Goal: Information Seeking & Learning: Find specific fact

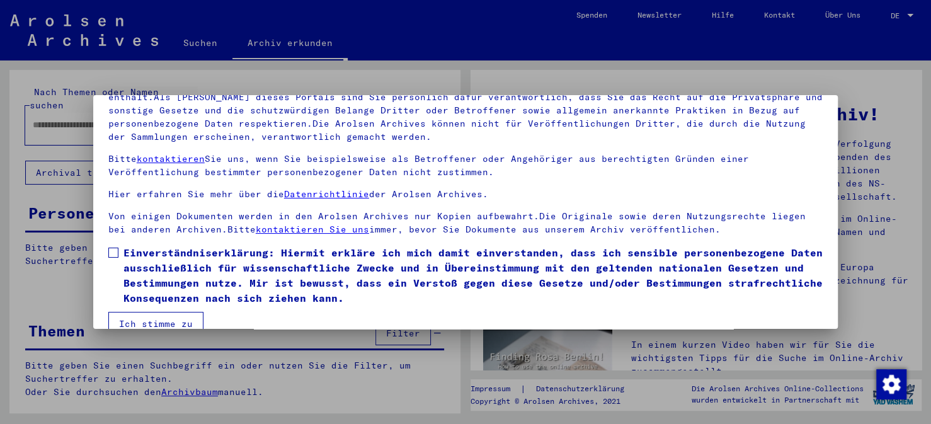
scroll to position [105, 0]
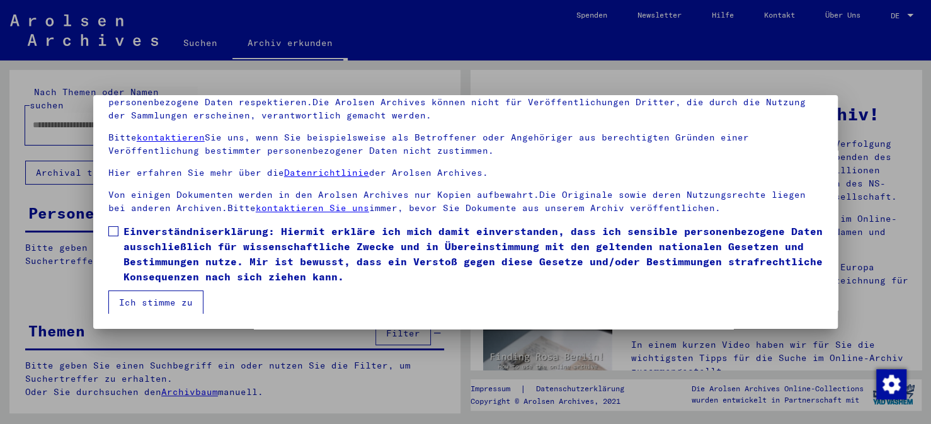
click at [116, 229] on span at bounding box center [113, 231] width 10 height 10
click at [159, 302] on button "Ich stimme zu" at bounding box center [155, 302] width 95 height 24
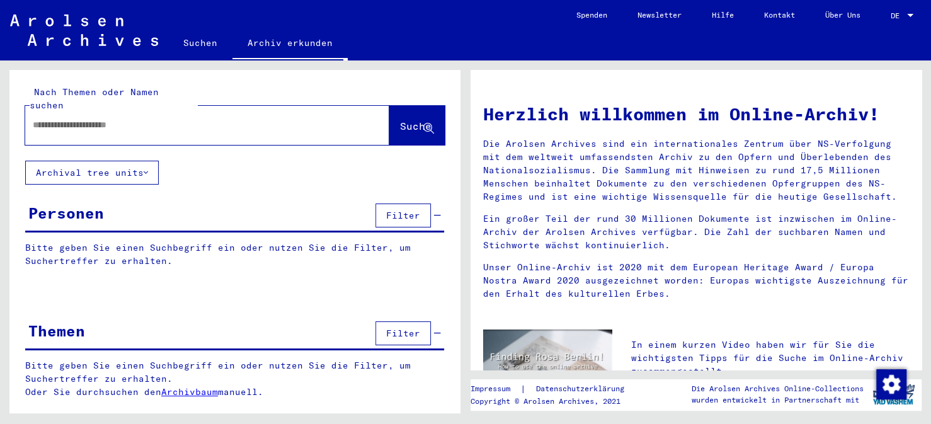
click at [406, 210] on span "Filter" at bounding box center [403, 215] width 34 height 11
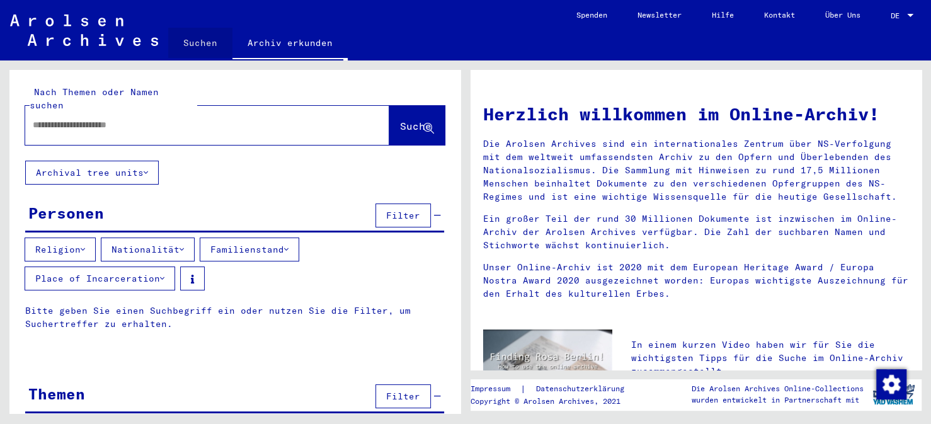
click at [195, 41] on link "Suchen" at bounding box center [200, 43] width 64 height 30
click at [38, 118] on input "text" at bounding box center [192, 124] width 319 height 13
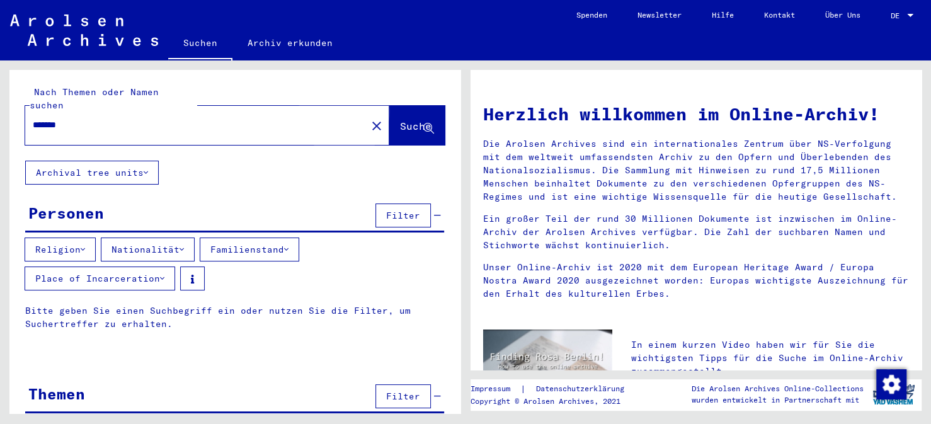
click at [400, 120] on span "Suche" at bounding box center [415, 126] width 31 height 13
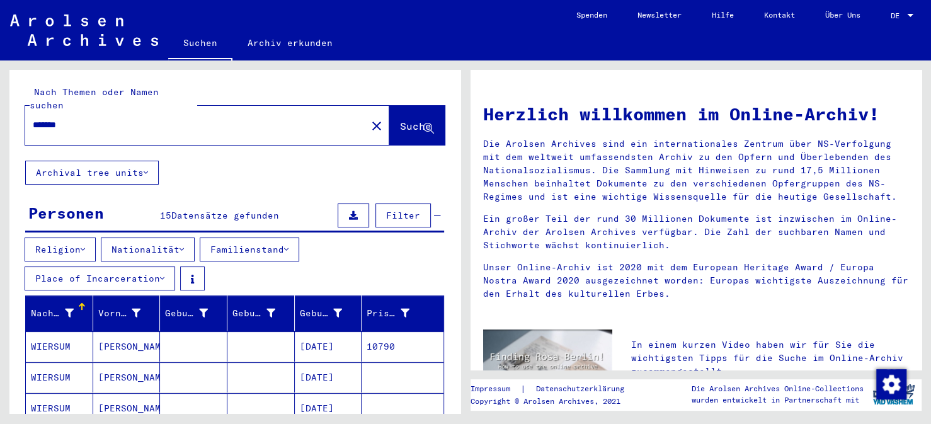
click at [48, 118] on input "*******" at bounding box center [192, 124] width 319 height 13
type input "******"
click at [400, 120] on span "Suche" at bounding box center [415, 126] width 31 height 13
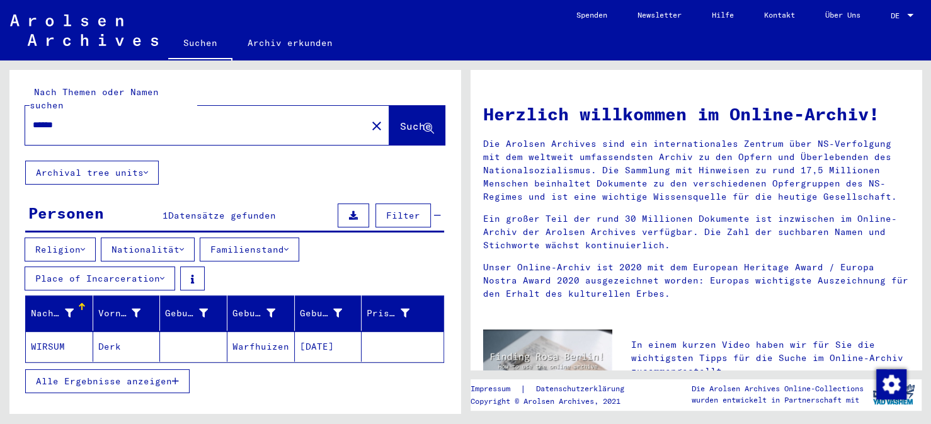
click at [90, 375] on span "Alle Ergebnisse anzeigen" at bounding box center [104, 380] width 136 height 11
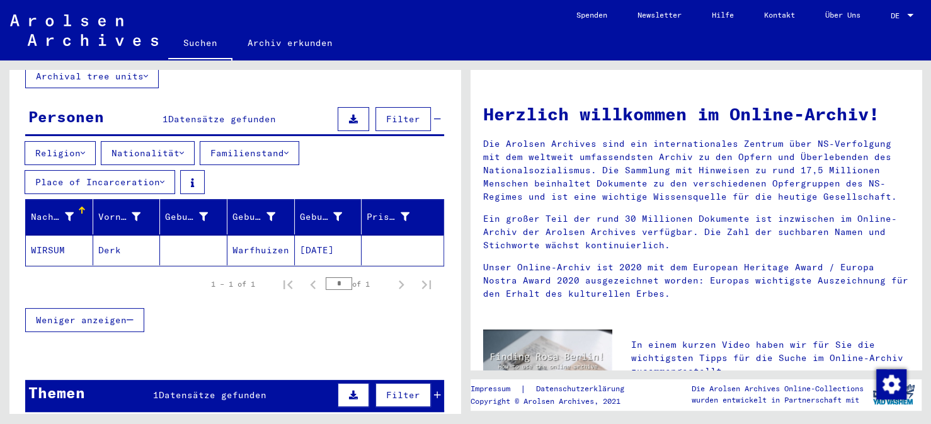
scroll to position [60, 0]
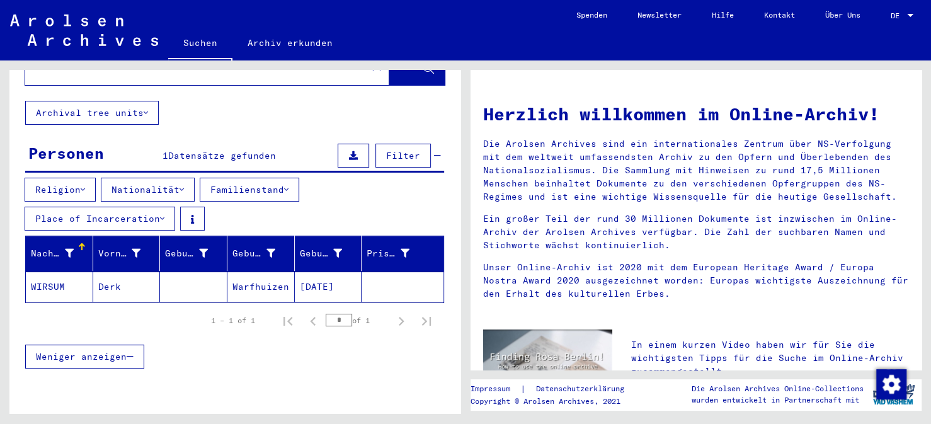
click at [51, 272] on mat-cell "WIRSUM" at bounding box center [59, 286] width 67 height 30
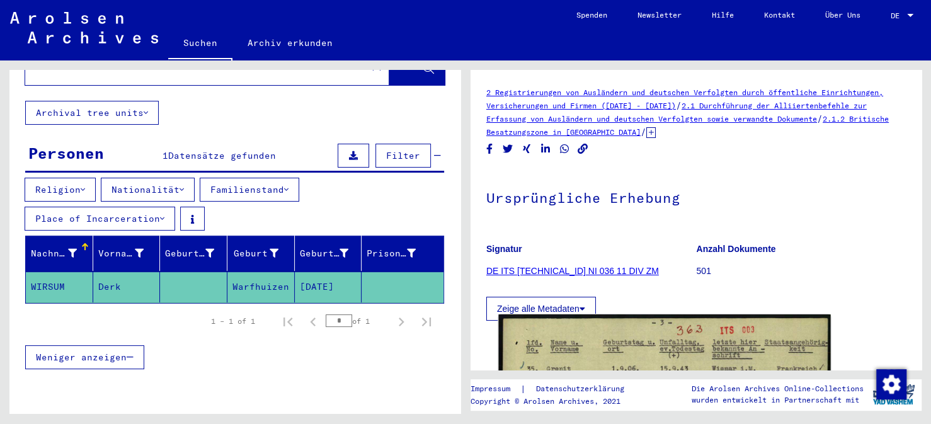
scroll to position [63, 0]
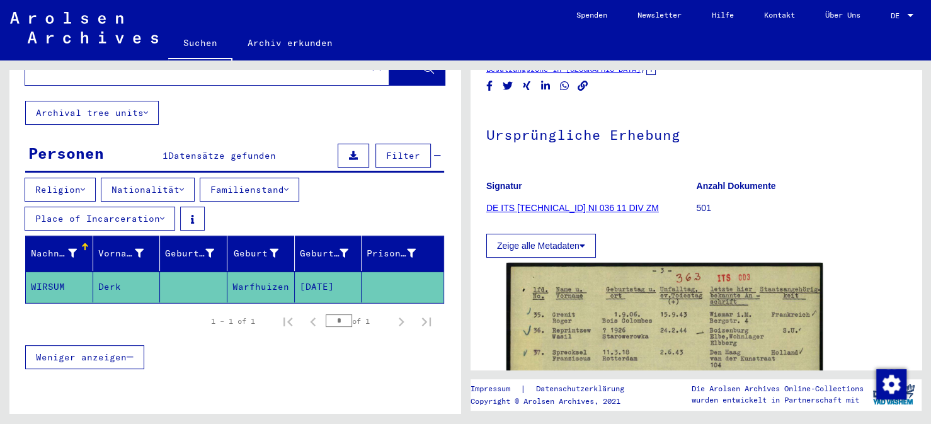
click at [548, 247] on button "Zeige alle Metadaten" at bounding box center [541, 246] width 110 height 24
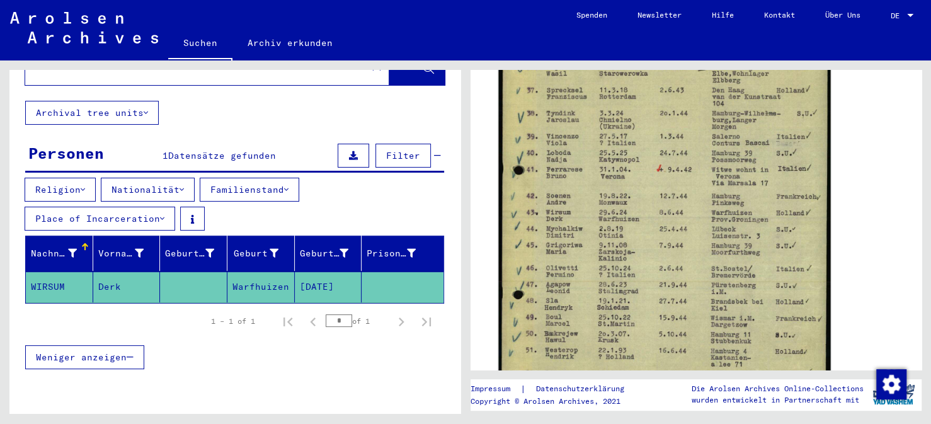
scroll to position [366, 0]
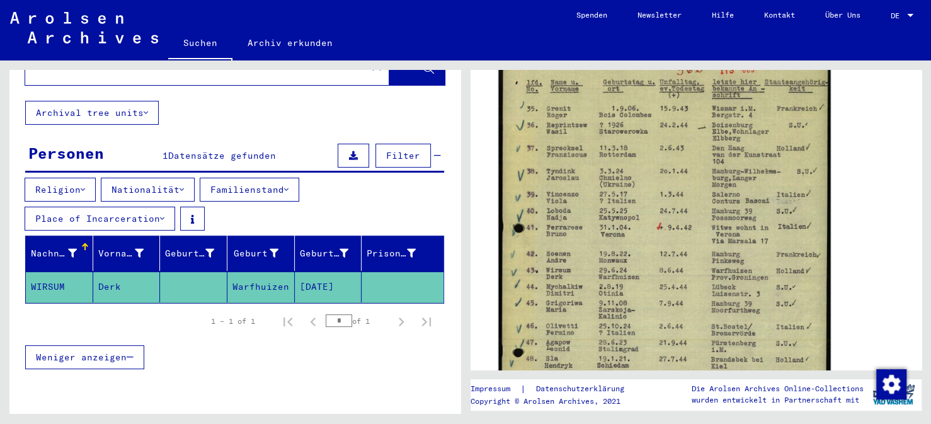
click at [564, 275] on img at bounding box center [664, 287] width 332 height 467
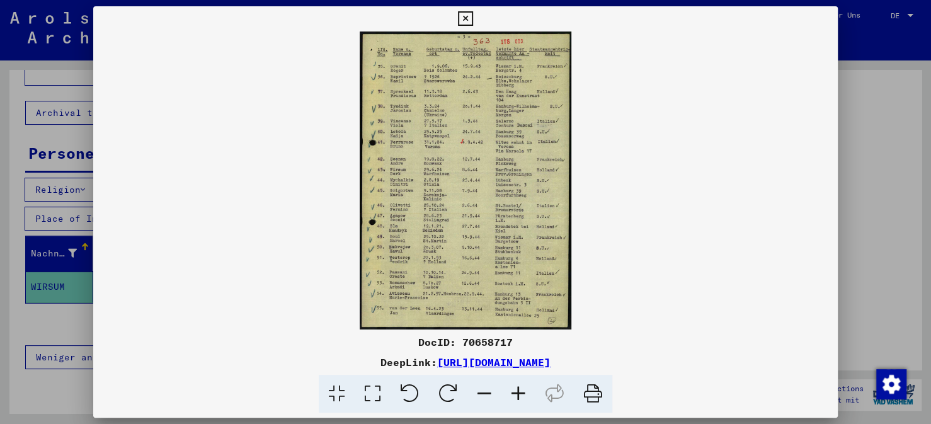
click at [432, 135] on img at bounding box center [465, 180] width 744 height 298
click at [464, 18] on icon at bounding box center [465, 18] width 14 height 15
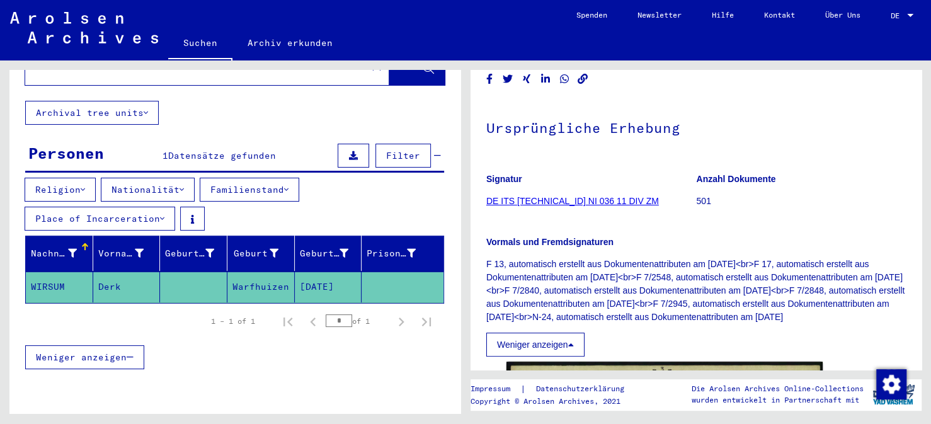
scroll to position [63, 0]
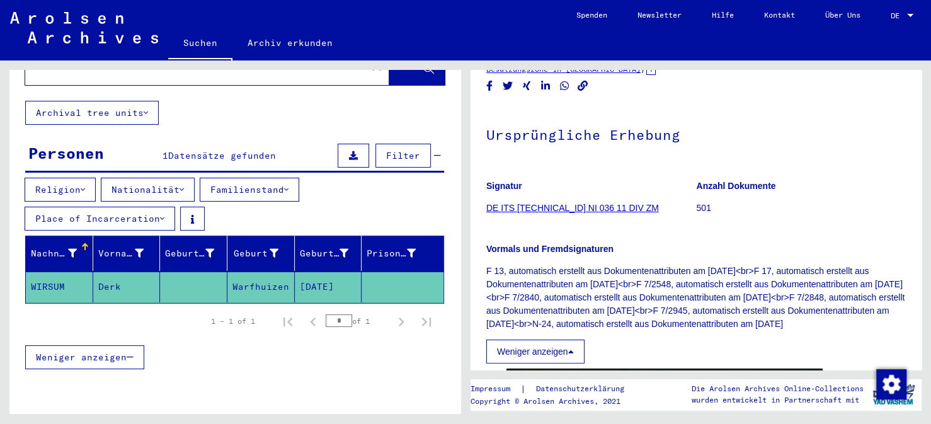
click at [545, 205] on link "DE ITS [TECHNICAL_ID] NI 036 11 DIV ZM" at bounding box center [572, 208] width 173 height 10
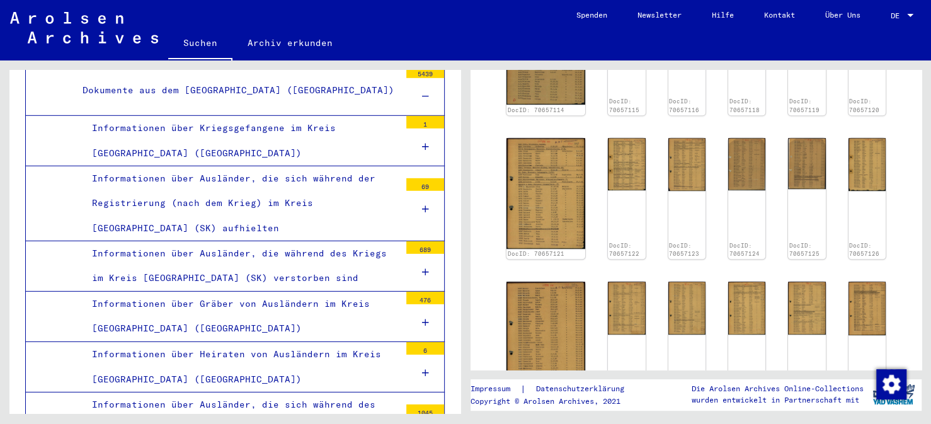
scroll to position [2420, 0]
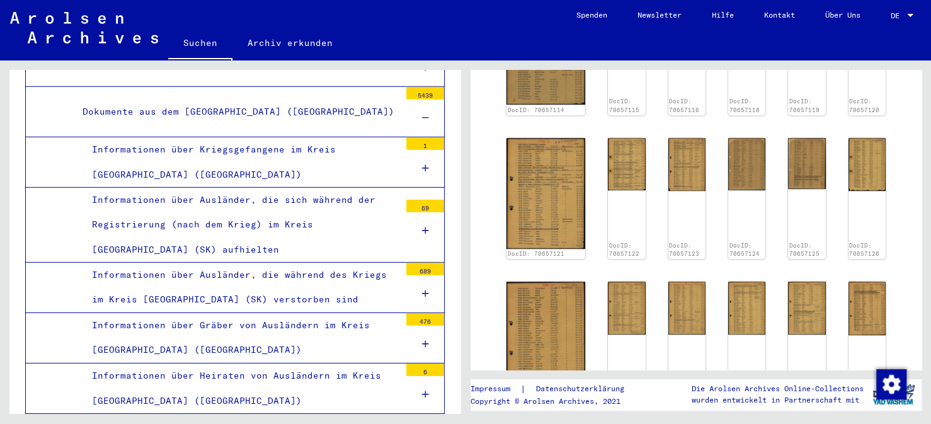
click at [237, 142] on div "Informationen über Kriegsgefangene im Kreis [GEOGRAPHIC_DATA] ([GEOGRAPHIC_DATA…" at bounding box center [240, 161] width 317 height 49
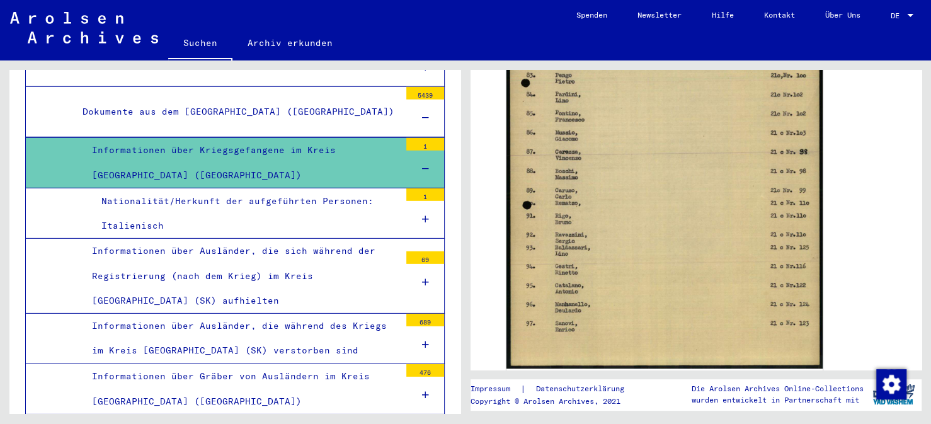
scroll to position [378, 0]
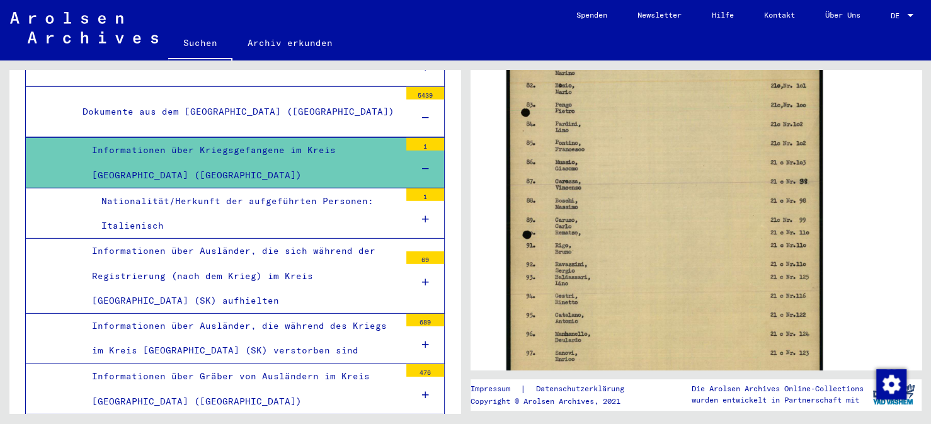
click at [177, 195] on div "Nationalität/Herkunft der aufgeführten Personen: Italienisch" at bounding box center [246, 213] width 308 height 49
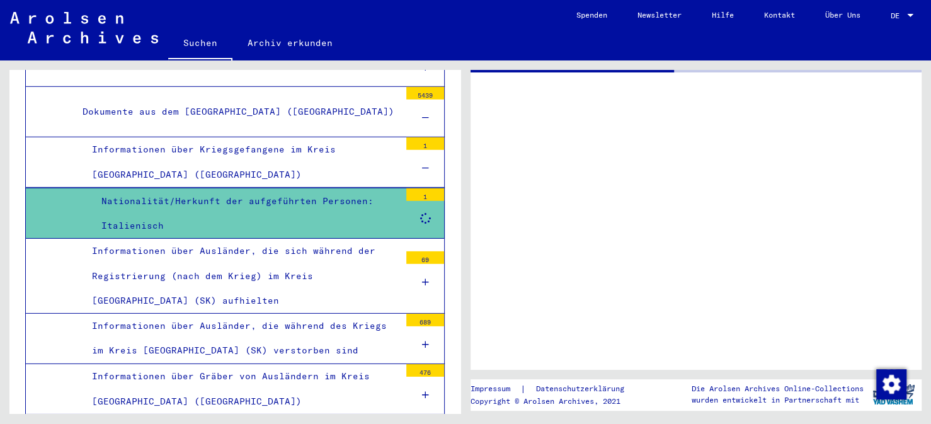
click at [177, 195] on div "Nationalität/Herkunft der aufgeführten Personen: Italienisch" at bounding box center [246, 213] width 308 height 49
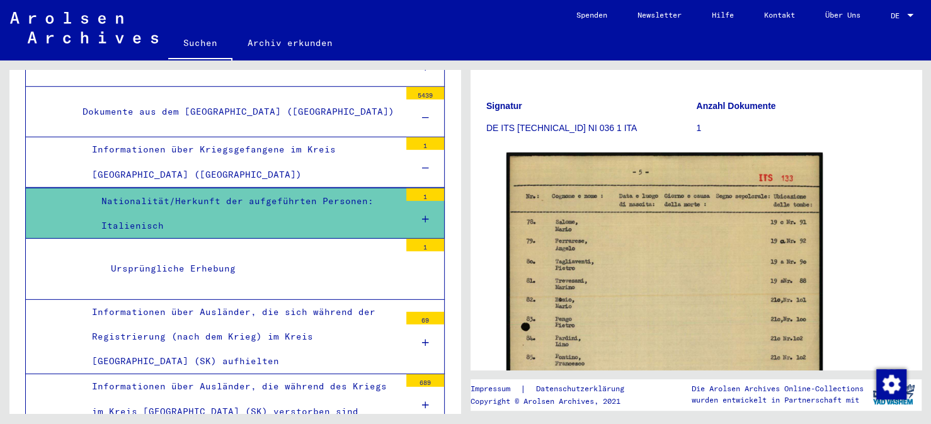
scroll to position [189, 0]
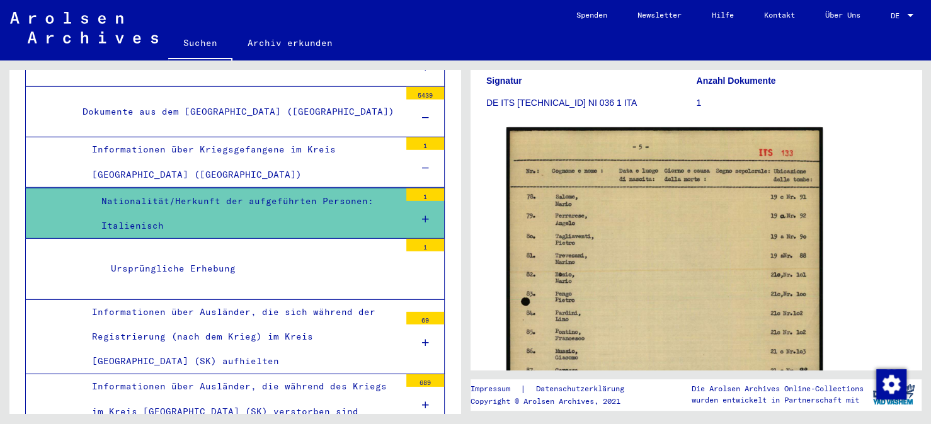
click at [208, 147] on div "Informationen über Kriegsgefangene im Kreis [GEOGRAPHIC_DATA] ([GEOGRAPHIC_DATA…" at bounding box center [240, 161] width 317 height 49
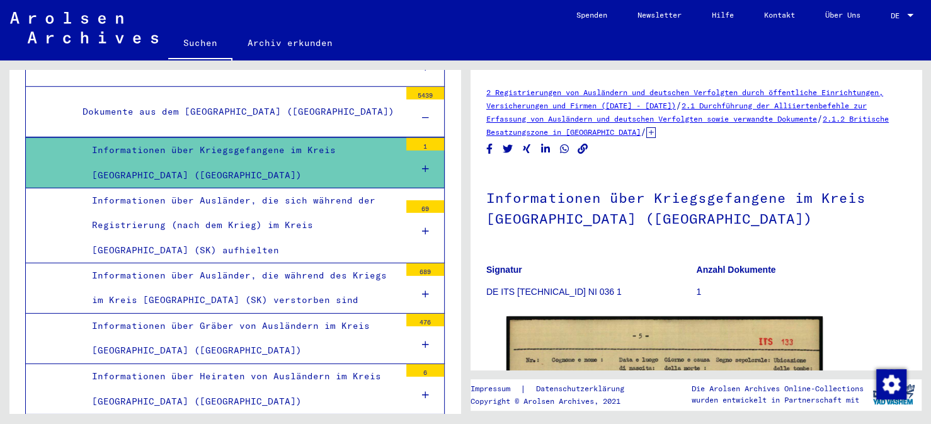
click at [229, 100] on div "Dokumente aus dem [GEOGRAPHIC_DATA] ([GEOGRAPHIC_DATA])" at bounding box center [236, 111] width 327 height 25
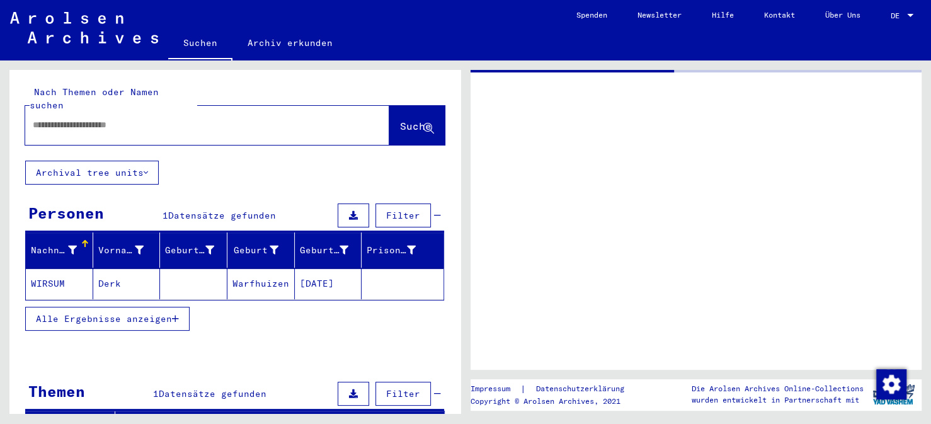
type input "********"
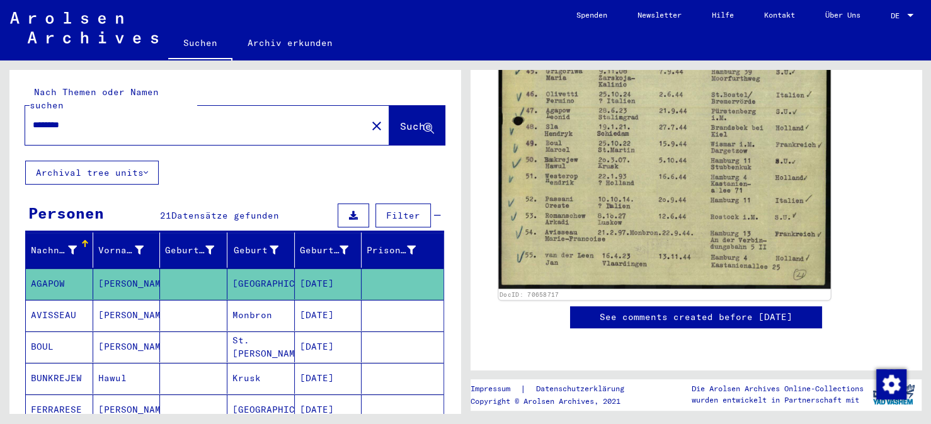
scroll to position [567, 0]
click at [789, 290] on div "DocID: 70658717" at bounding box center [664, 294] width 330 height 9
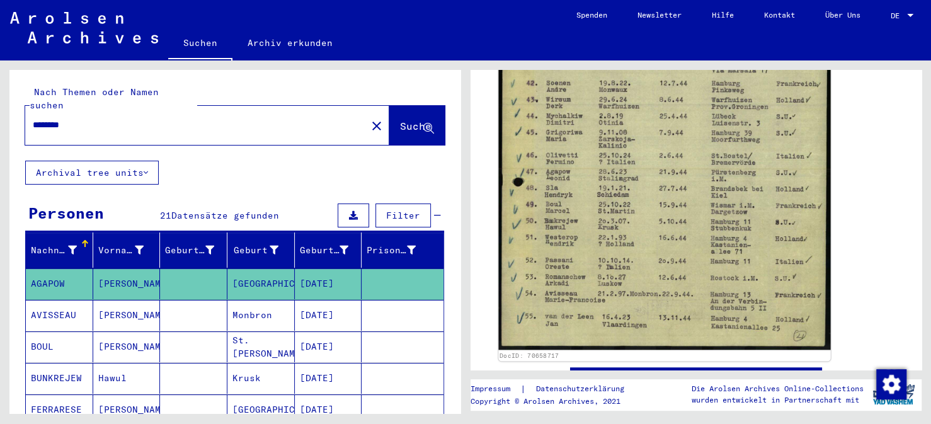
scroll to position [441, 0]
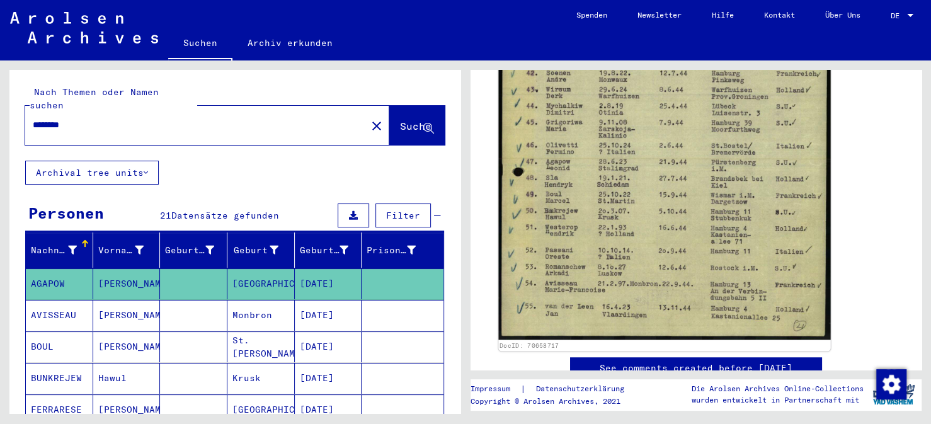
click at [552, 84] on img at bounding box center [664, 106] width 332 height 467
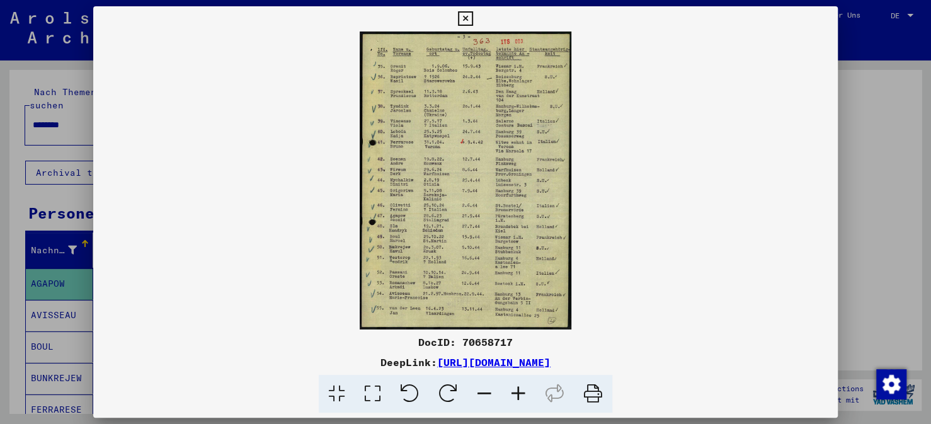
click at [396, 169] on img at bounding box center [465, 180] width 744 height 298
click at [450, 361] on link "[URL][DOMAIN_NAME]" at bounding box center [493, 362] width 113 height 13
click at [520, 390] on icon at bounding box center [518, 394] width 34 height 38
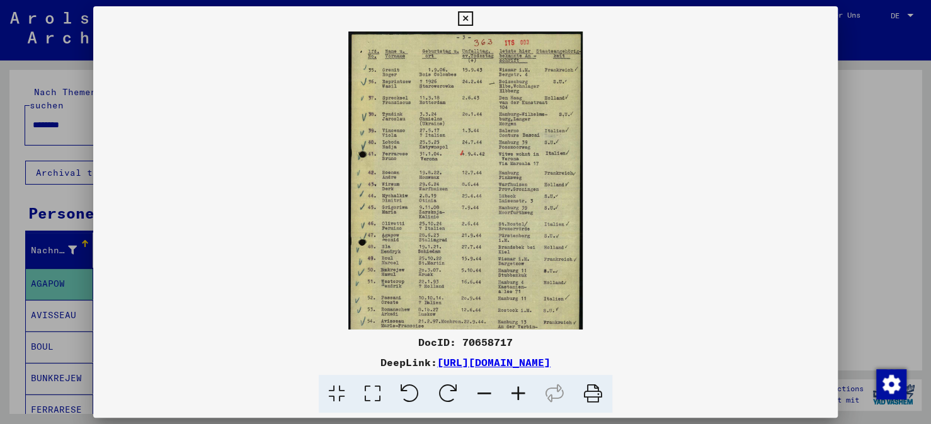
click at [520, 390] on icon at bounding box center [518, 394] width 34 height 38
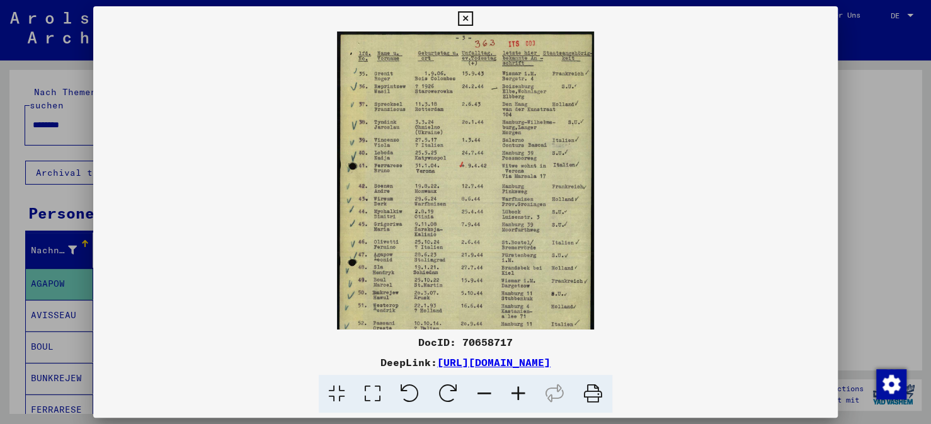
click at [520, 390] on icon at bounding box center [518, 394] width 34 height 38
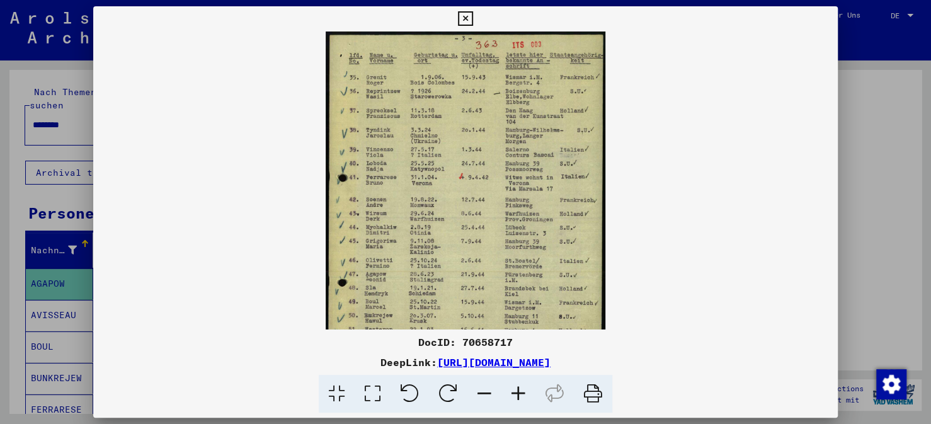
click at [520, 390] on icon at bounding box center [518, 394] width 34 height 38
